Goal: Information Seeking & Learning: Learn about a topic

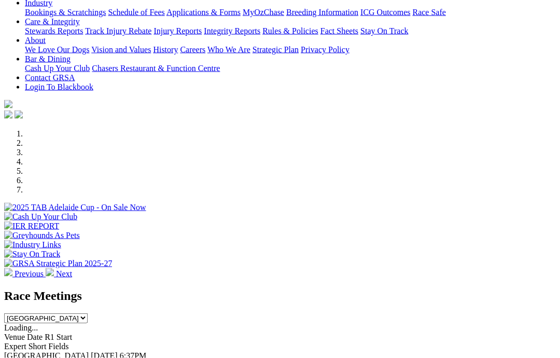
scroll to position [199, 0]
click at [23, 357] on link "F" at bounding box center [20, 364] width 5 height 9
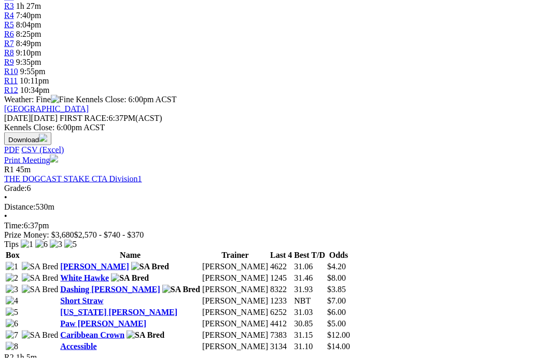
scroll to position [386, 0]
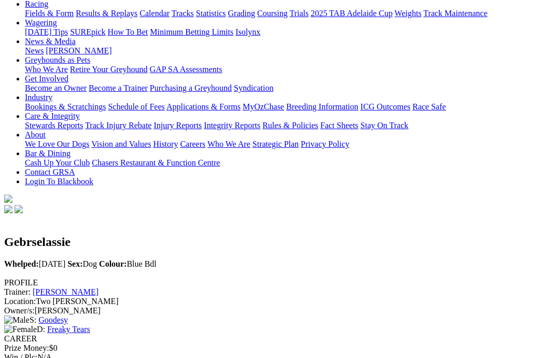
scroll to position [82, 0]
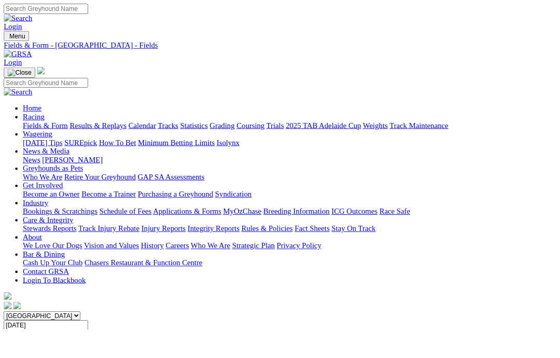
scroll to position [0, 220]
click at [393, 132] on link "2025 TAB Adelaide Cup" at bounding box center [352, 136] width 82 height 9
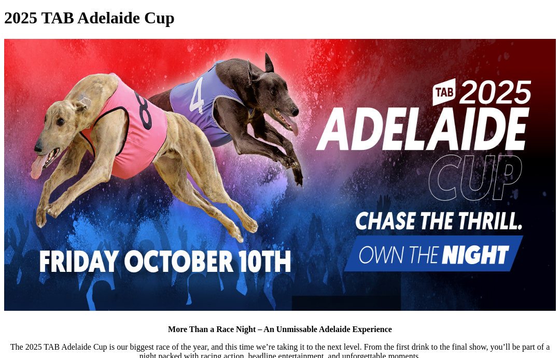
scroll to position [340, 0]
